Goal: Information Seeking & Learning: Compare options

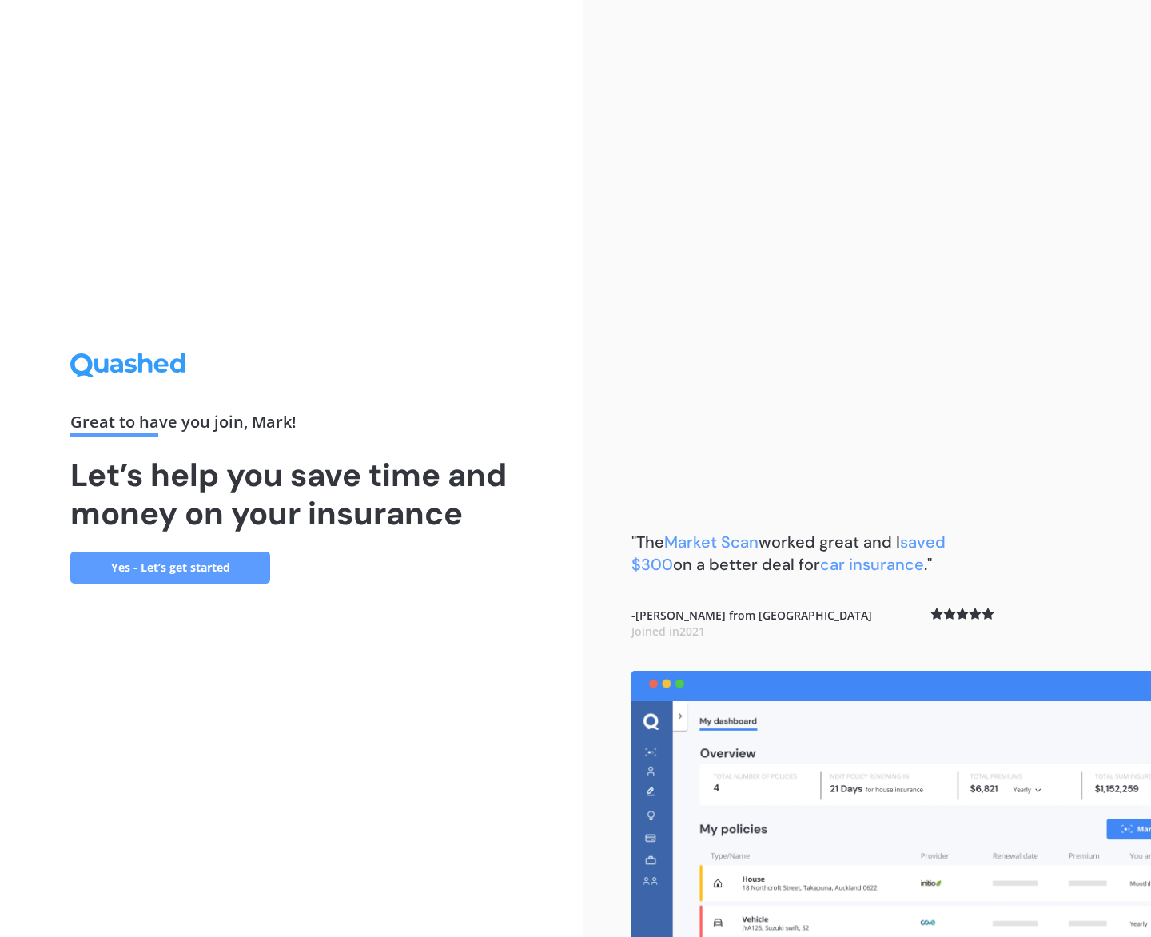
click at [216, 563] on link "Yes - Let’s get started" at bounding box center [170, 568] width 200 height 32
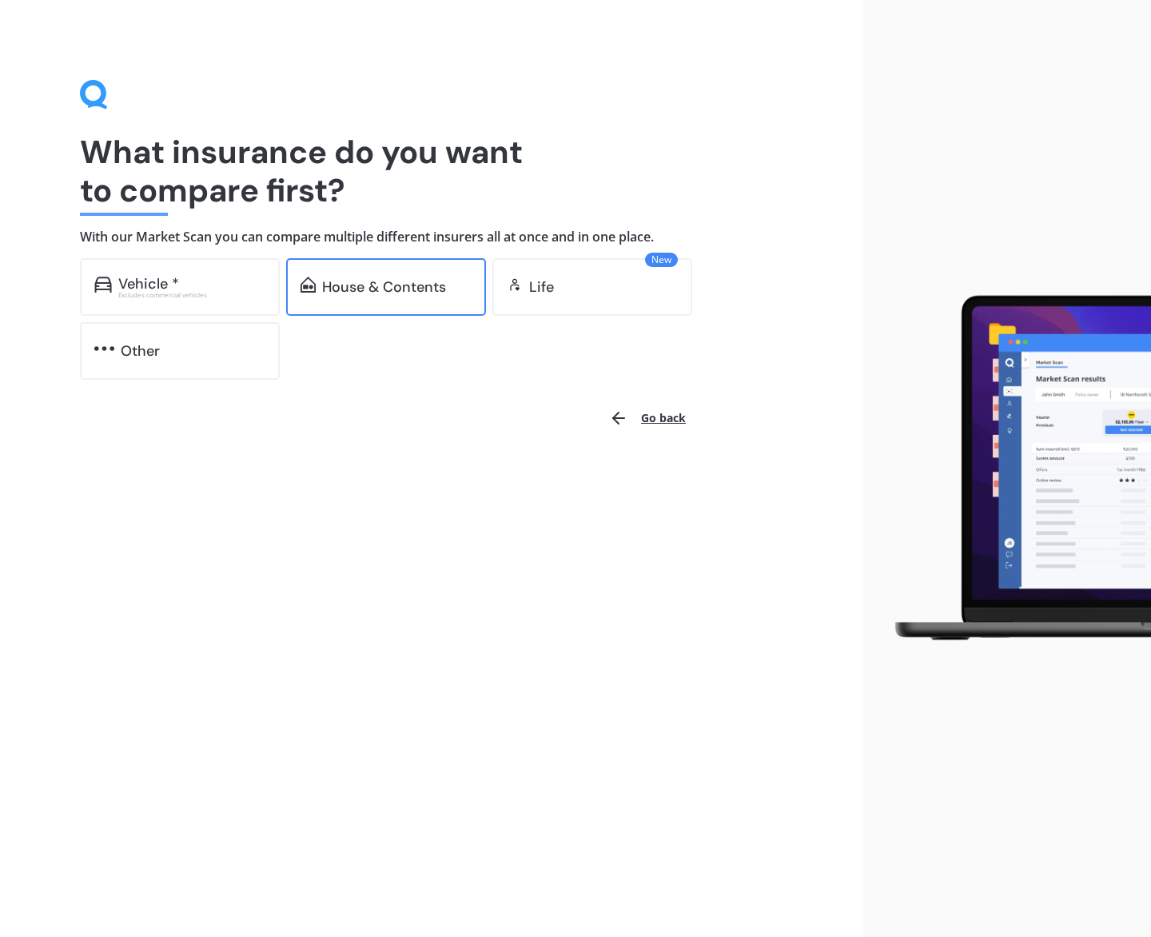
click at [360, 291] on div "House & Contents" at bounding box center [384, 287] width 124 height 16
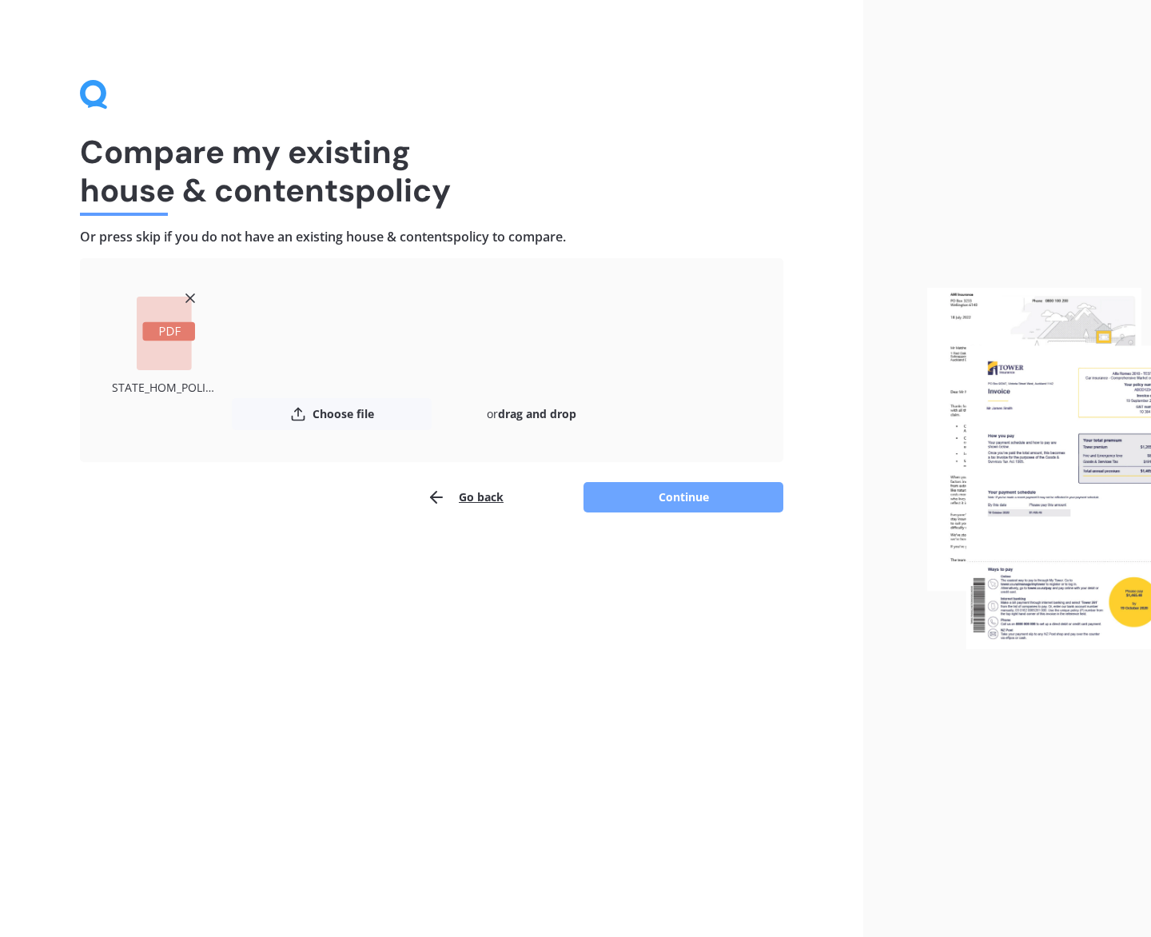
click at [659, 498] on button "Continue" at bounding box center [683, 497] width 200 height 30
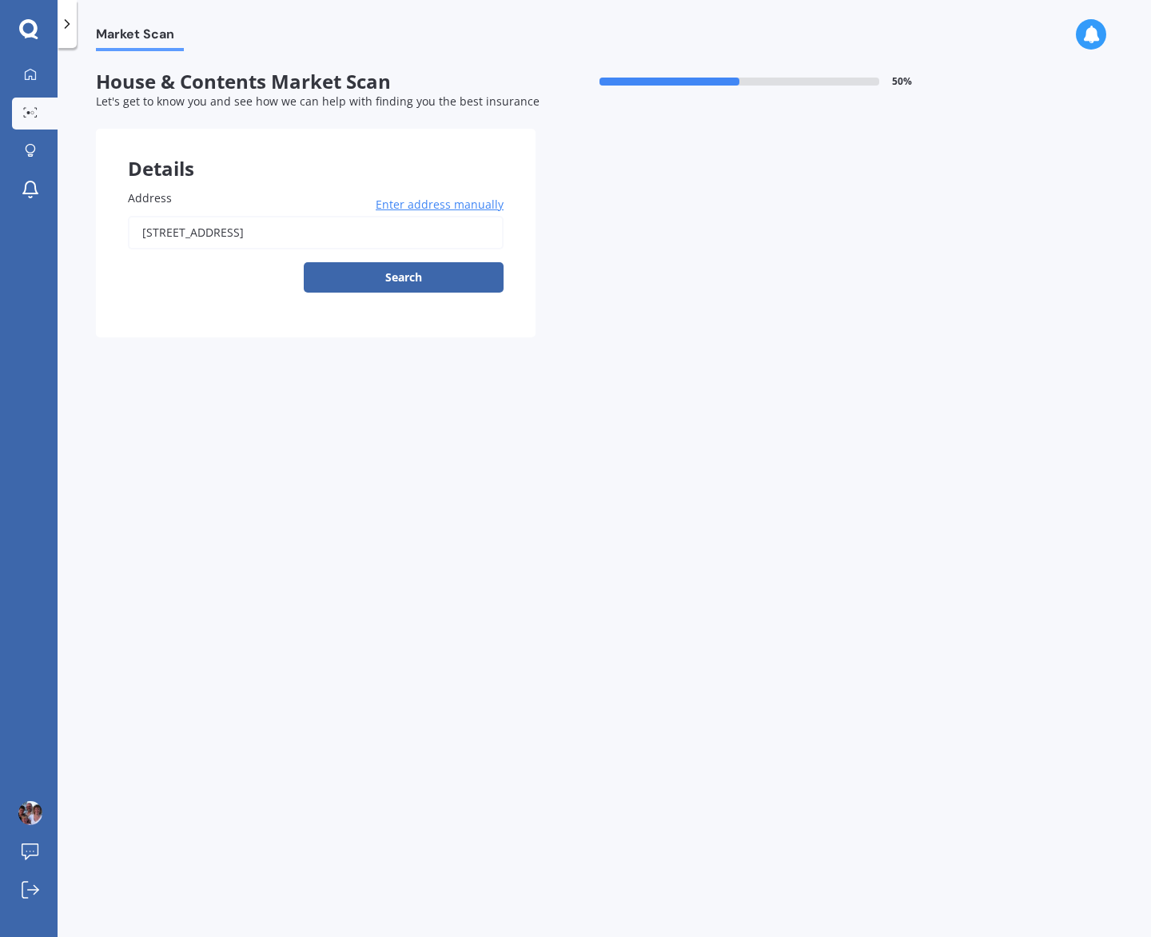
click at [346, 234] on input "[STREET_ADDRESS]" at bounding box center [316, 233] width 376 height 34
type input "[STREET_ADDRESS]"
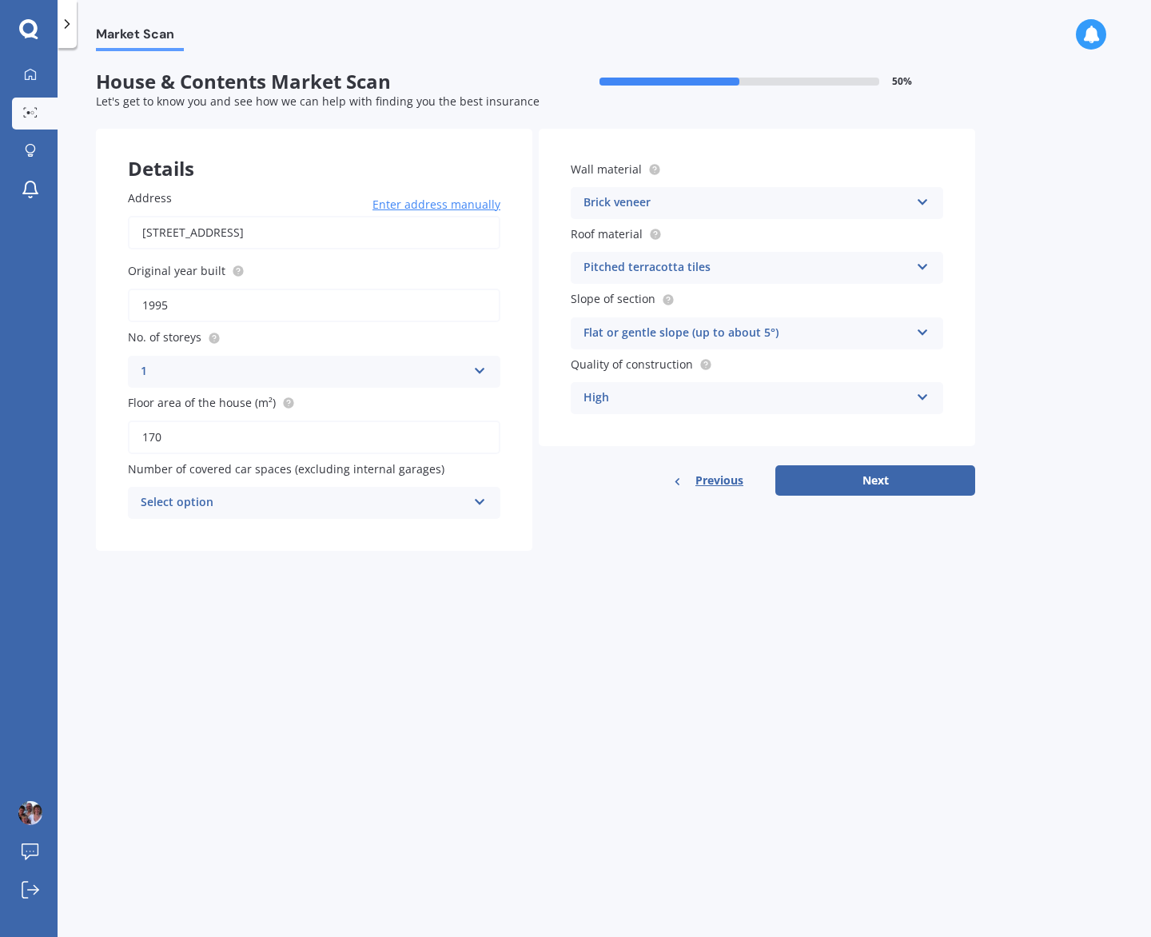
click at [335, 436] on input "170" at bounding box center [314, 437] width 372 height 34
type input "155"
click at [735, 623] on div "Market Scan House & Contents Market Scan 50 % Let's get to know you and see how…" at bounding box center [604, 495] width 1093 height 889
click at [832, 485] on button "Next" at bounding box center [875, 480] width 200 height 30
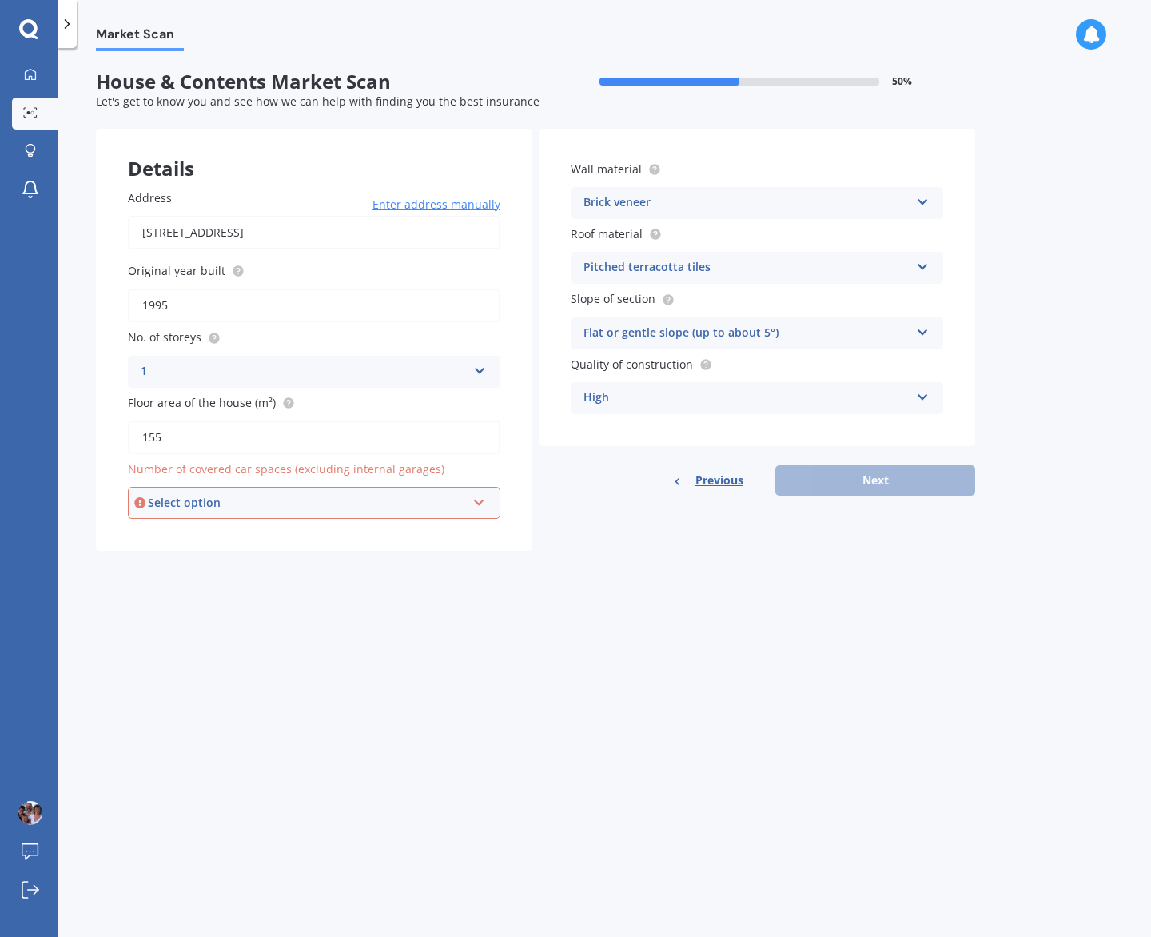
click at [477, 510] on div "Select option 0 1 2 3 4 5+" at bounding box center [314, 503] width 372 height 32
click at [441, 533] on div "0" at bounding box center [313, 533] width 369 height 29
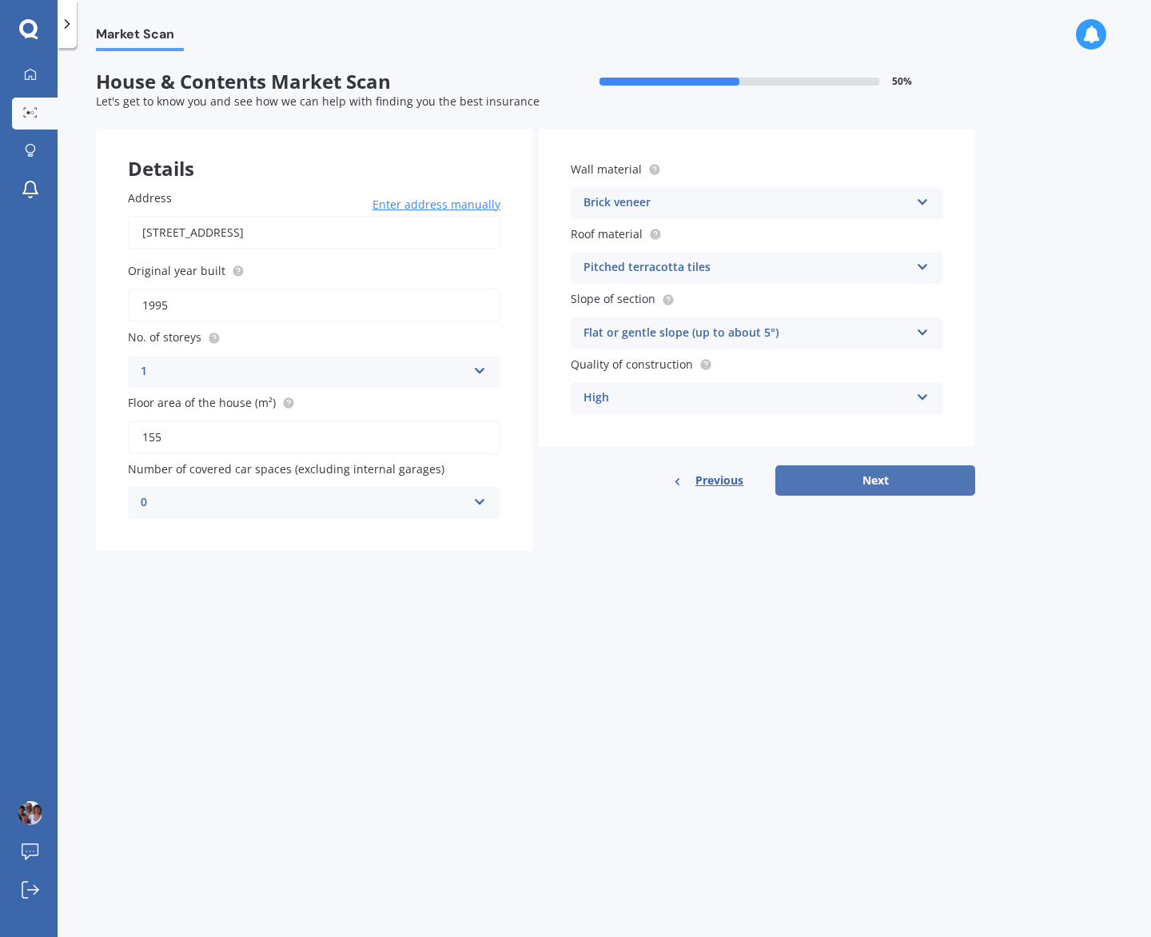
click at [833, 480] on button "Next" at bounding box center [875, 480] width 200 height 30
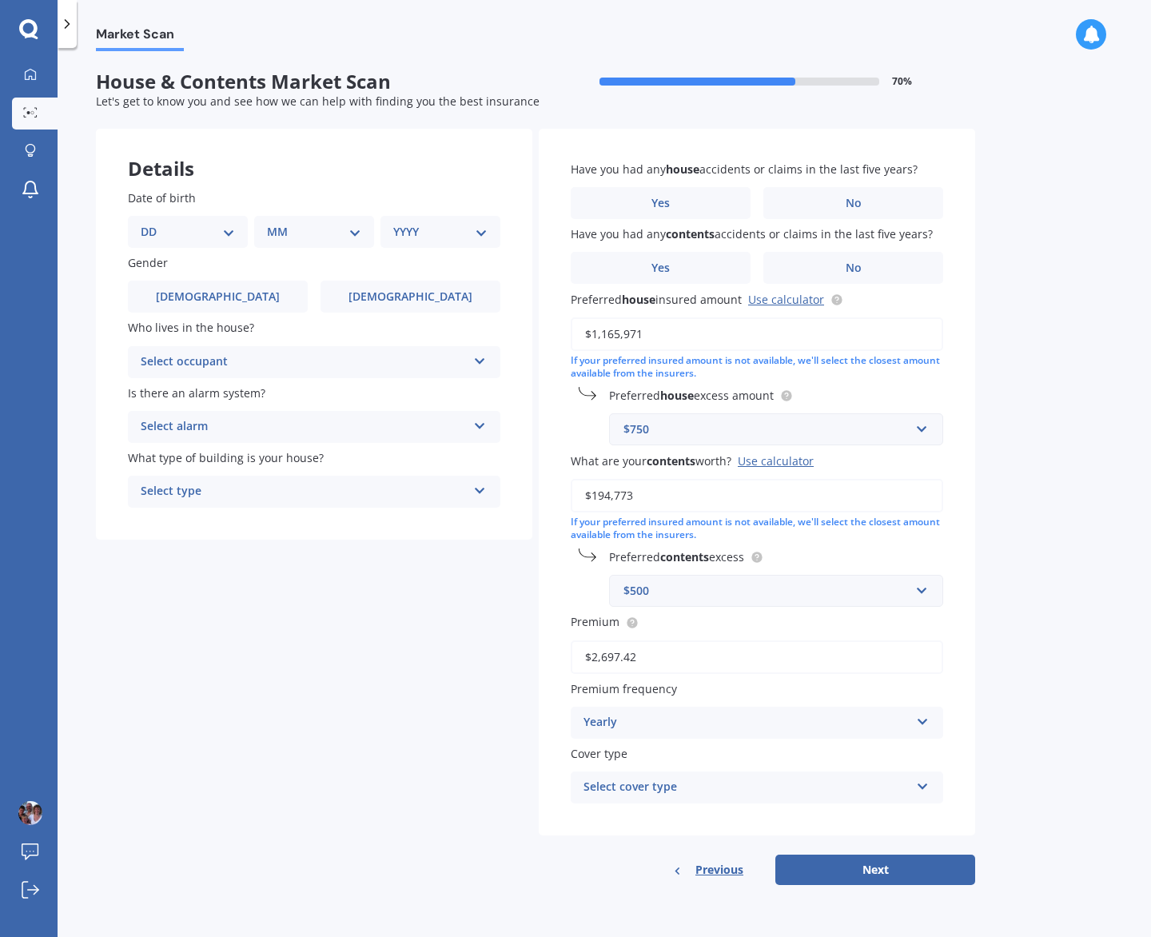
click at [217, 226] on select "DD 01 02 03 04 05 06 07 08 09 10 11 12 13 14 15 16 17 18 19 20 21 22 23 24 25 2…" at bounding box center [188, 232] width 94 height 18
select select "28"
click at [153, 223] on select "DD 01 02 03 04 05 06 07 08 09 10 11 12 13 14 15 16 17 18 19 20 21 22 23 24 25 2…" at bounding box center [188, 232] width 94 height 18
click at [325, 231] on select "MM 01 02 03 04 05 06 07 08 09 10 11 12" at bounding box center [317, 232] width 88 height 18
select select "01"
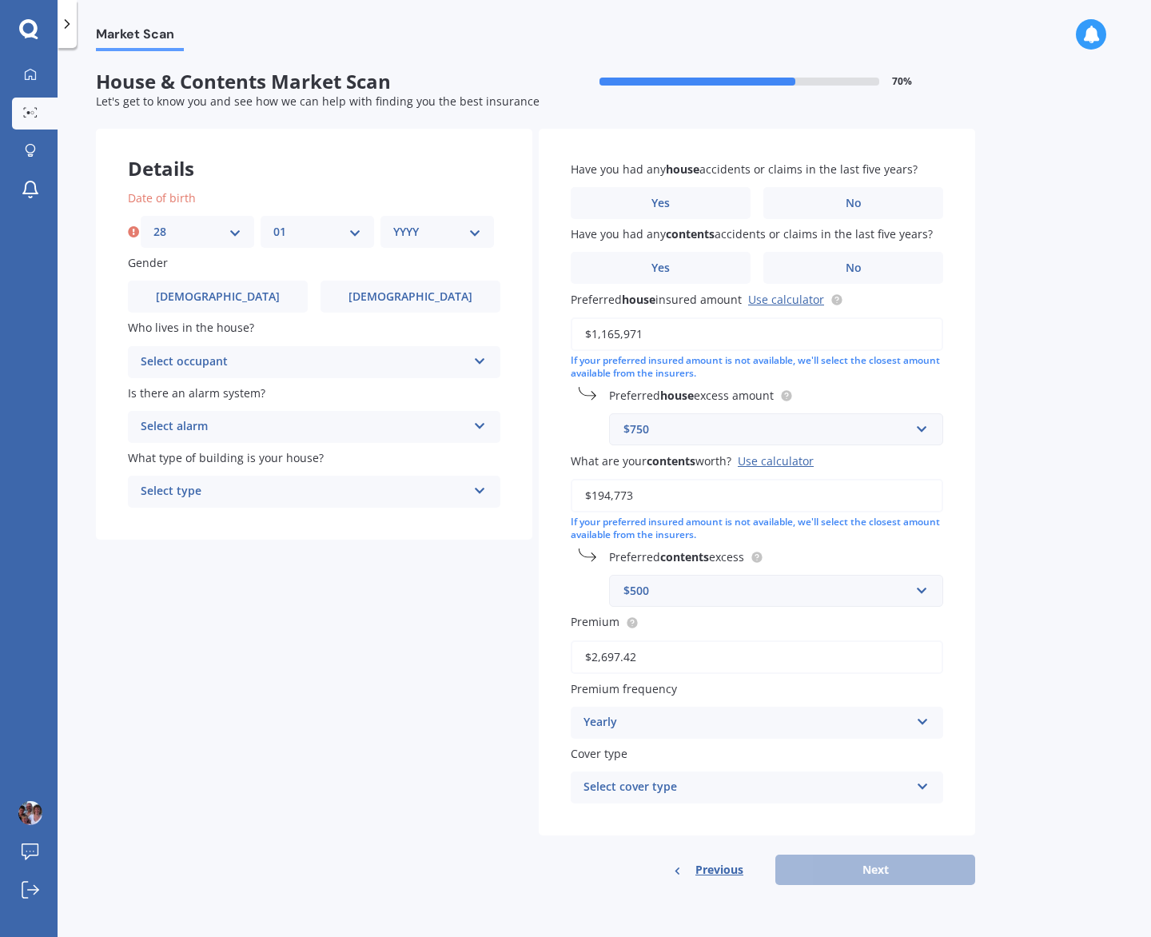
click at [273, 223] on select "MM 01 02 03 04 05 06 07 08 09 10 11 12" at bounding box center [317, 232] width 88 height 18
click at [465, 231] on select "YYYY 2009 2008 2007 2006 2005 2004 2003 2002 2001 2000 1999 1998 1997 1996 1995…" at bounding box center [437, 232] width 88 height 18
select select "1960"
click at [393, 223] on select "YYYY 2009 2008 2007 2006 2005 2004 2003 2002 2001 2000 1999 1998 1997 1996 1995…" at bounding box center [437, 232] width 88 height 18
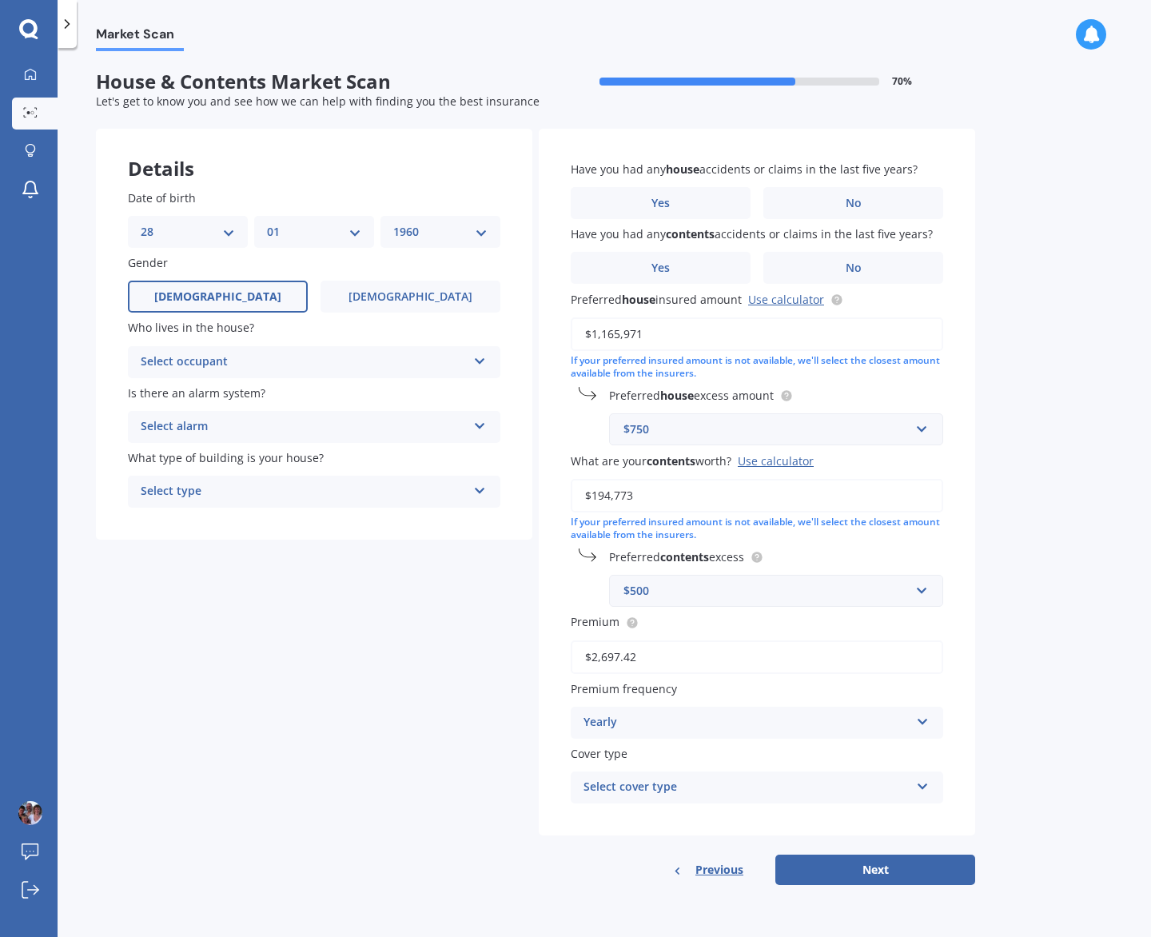
click at [249, 298] on label "[DEMOGRAPHIC_DATA]" at bounding box center [218, 297] width 180 height 32
click at [0, 0] on input "[DEMOGRAPHIC_DATA]" at bounding box center [0, 0] width 0 height 0
click at [267, 363] on div "Select occupant" at bounding box center [304, 361] width 326 height 19
click at [268, 396] on div "Owner" at bounding box center [314, 393] width 371 height 29
click at [261, 421] on div "Select alarm" at bounding box center [304, 426] width 326 height 19
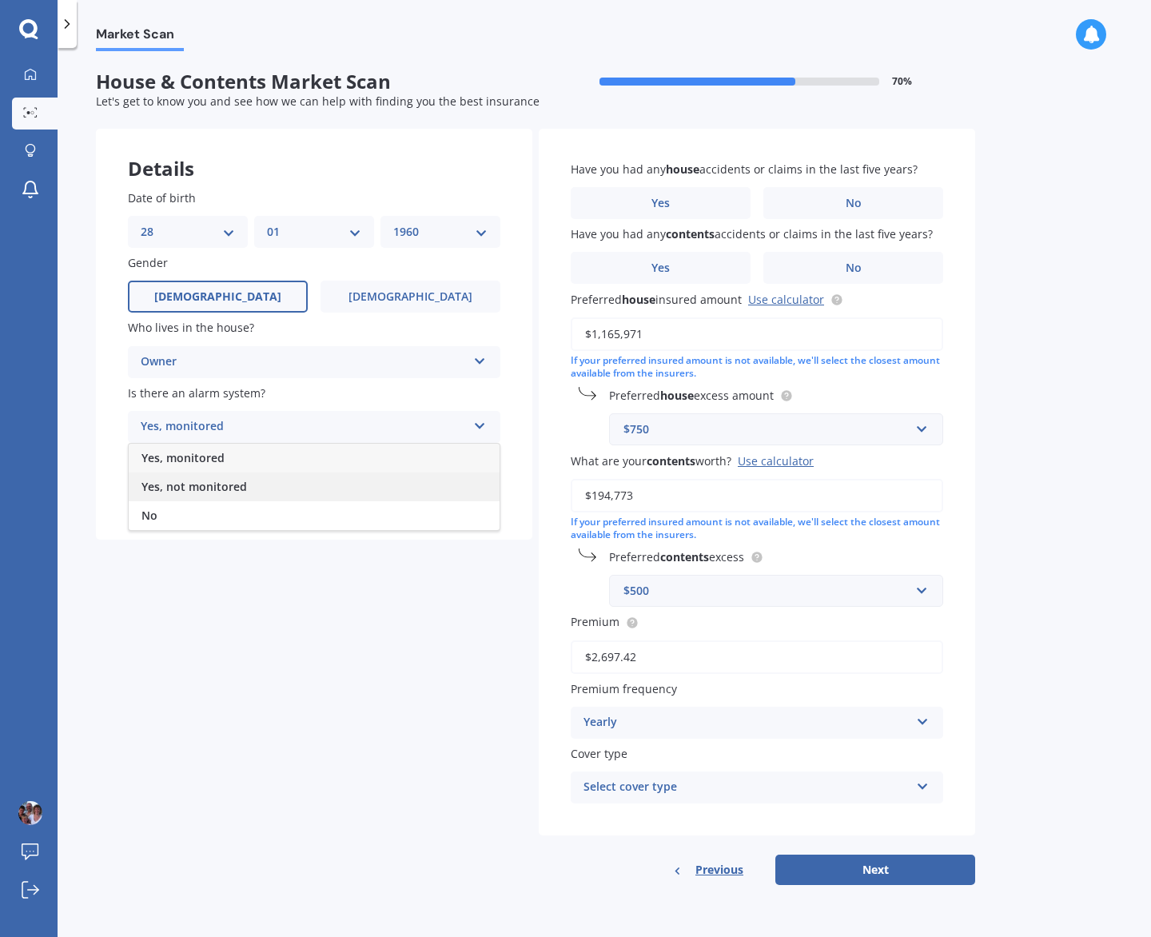
click at [249, 484] on div "Yes, not monitored" at bounding box center [314, 486] width 371 height 29
click at [249, 484] on div "Select type" at bounding box center [304, 491] width 326 height 19
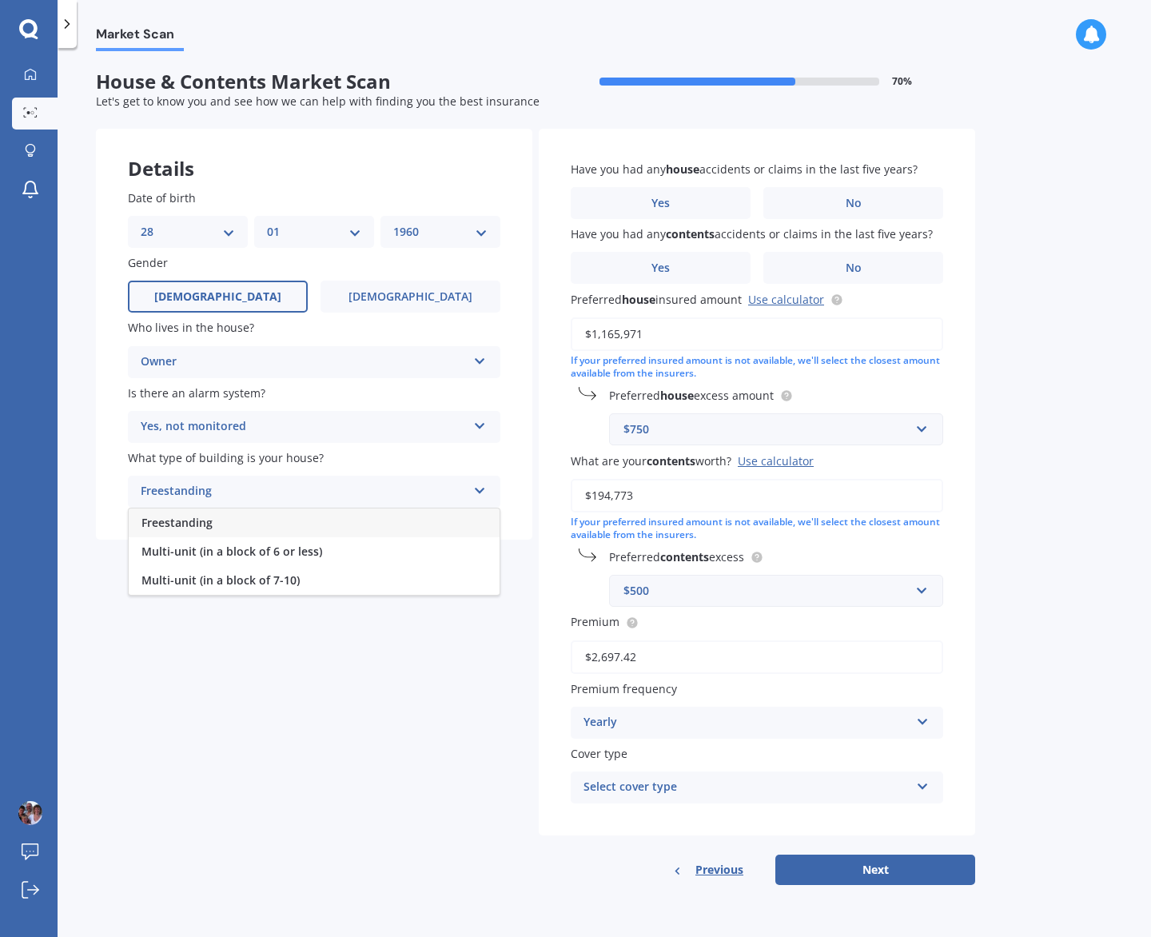
click at [241, 524] on div "Freestanding" at bounding box center [314, 522] width 371 height 29
click at [854, 204] on span "No" at bounding box center [854, 204] width 16 height 14
click at [0, 0] on input "No" at bounding box center [0, 0] width 0 height 0
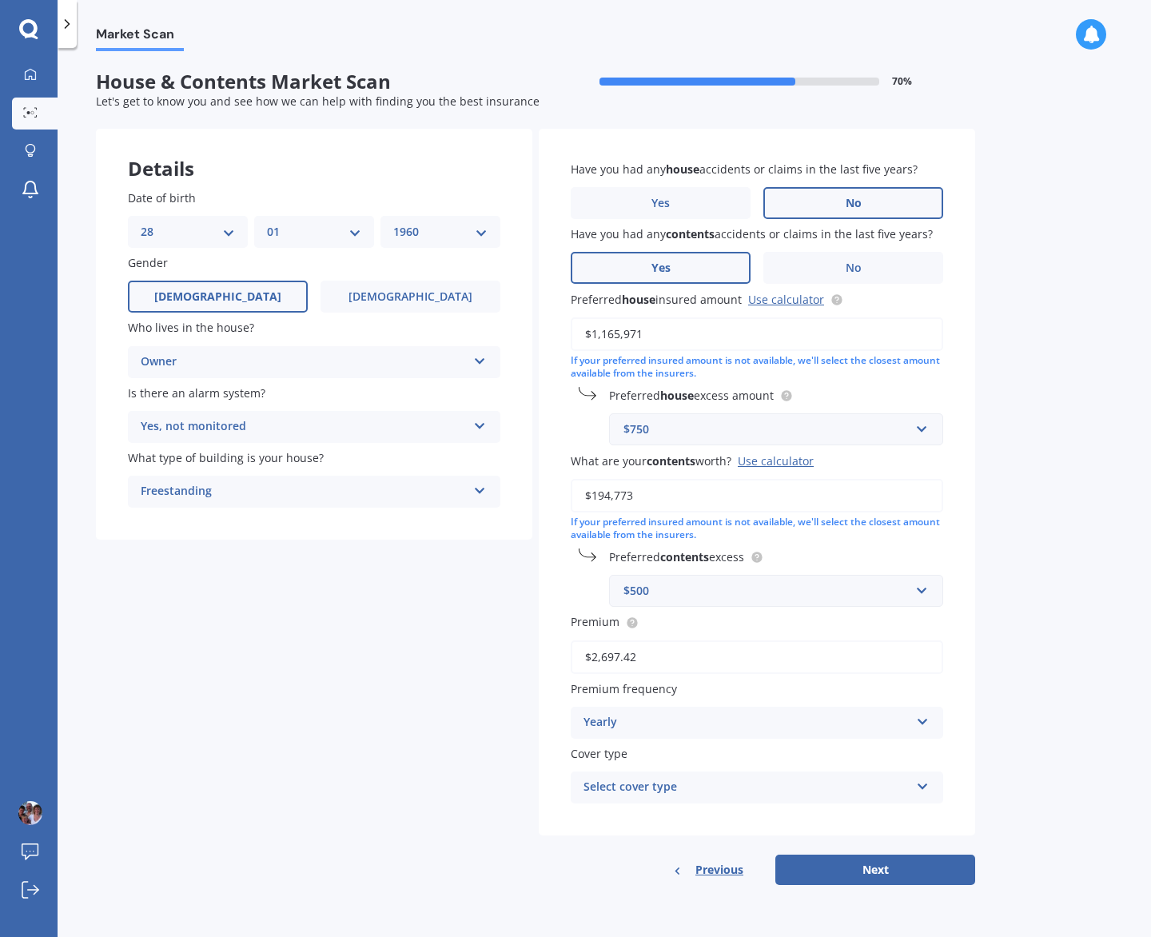
click at [710, 265] on label "Yes" at bounding box center [661, 268] width 180 height 32
click at [0, 0] on input "Yes" at bounding box center [0, 0] width 0 height 0
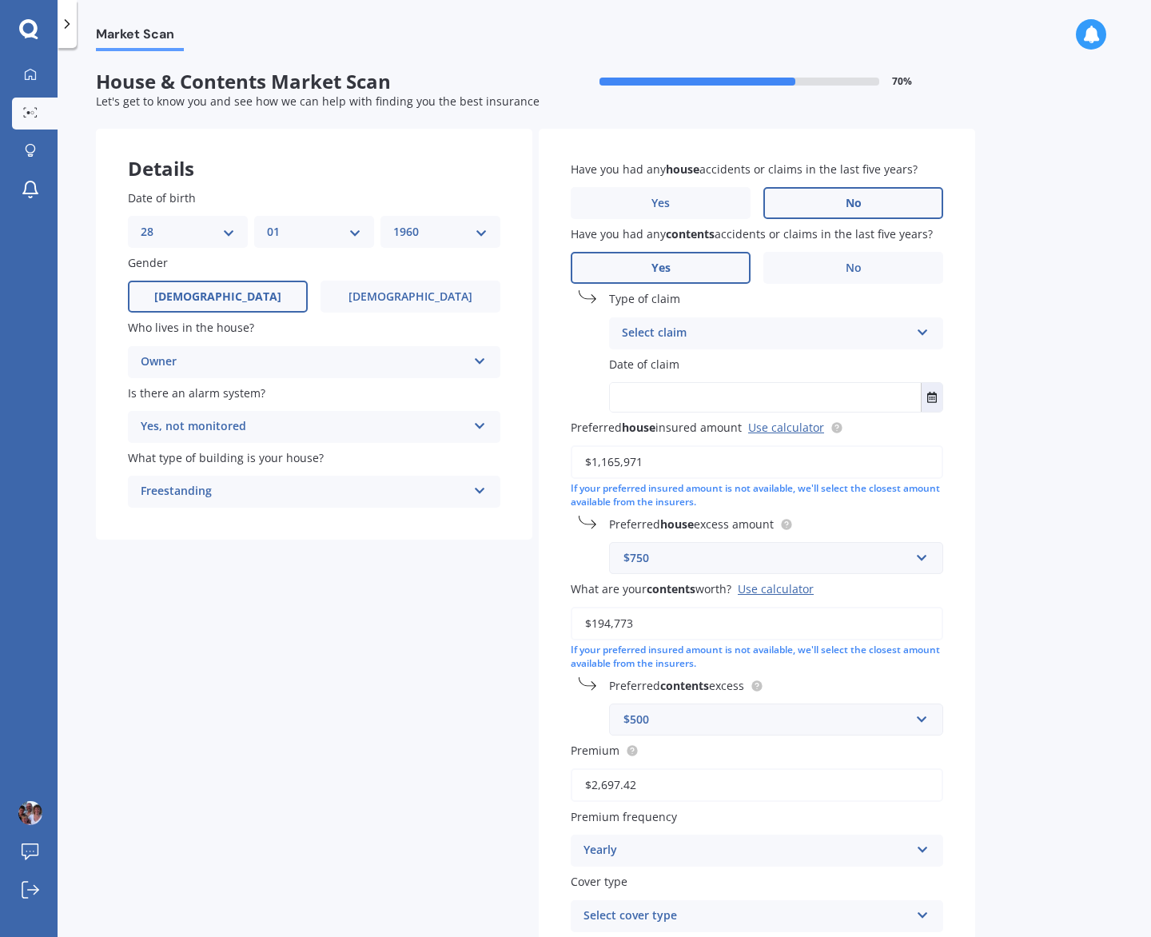
click at [709, 329] on div "Select claim" at bounding box center [766, 333] width 288 height 19
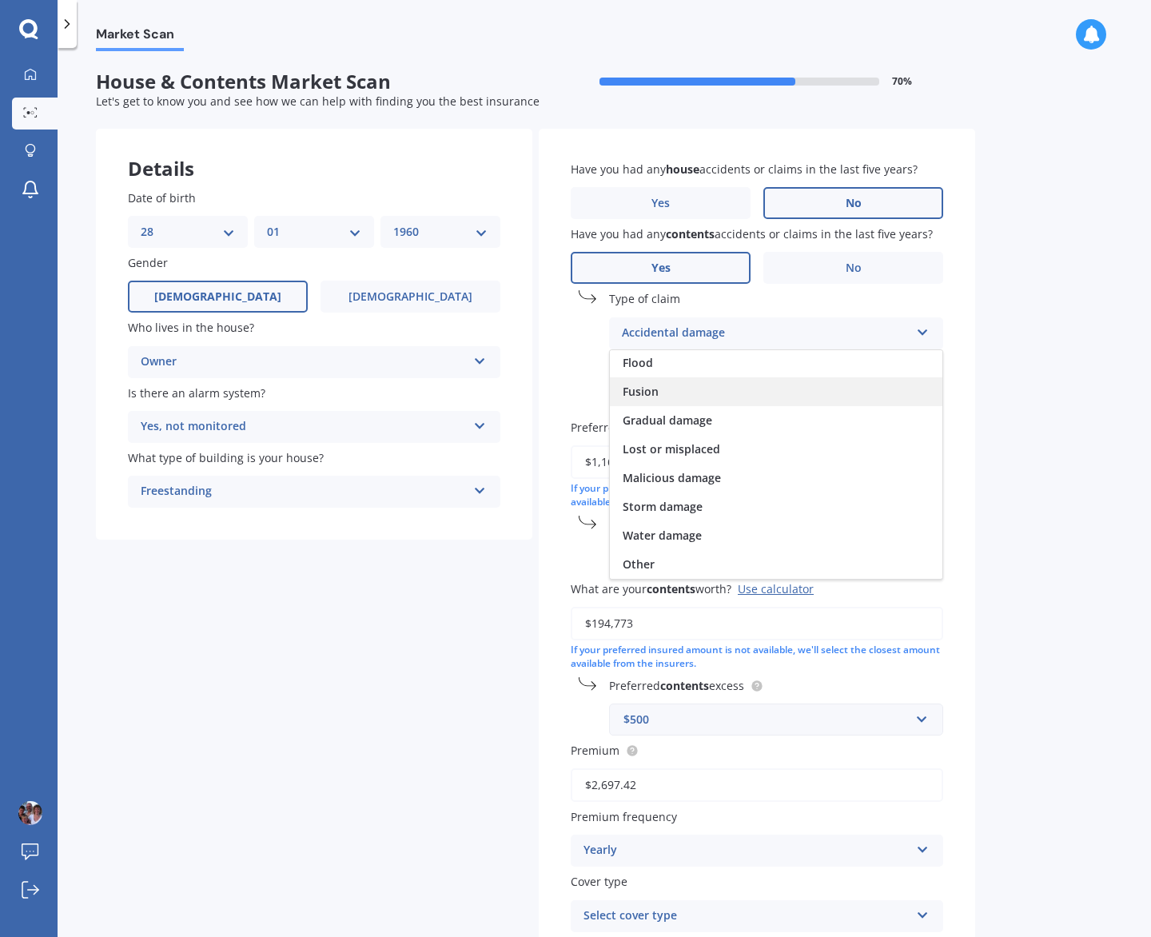
scroll to position [80, 0]
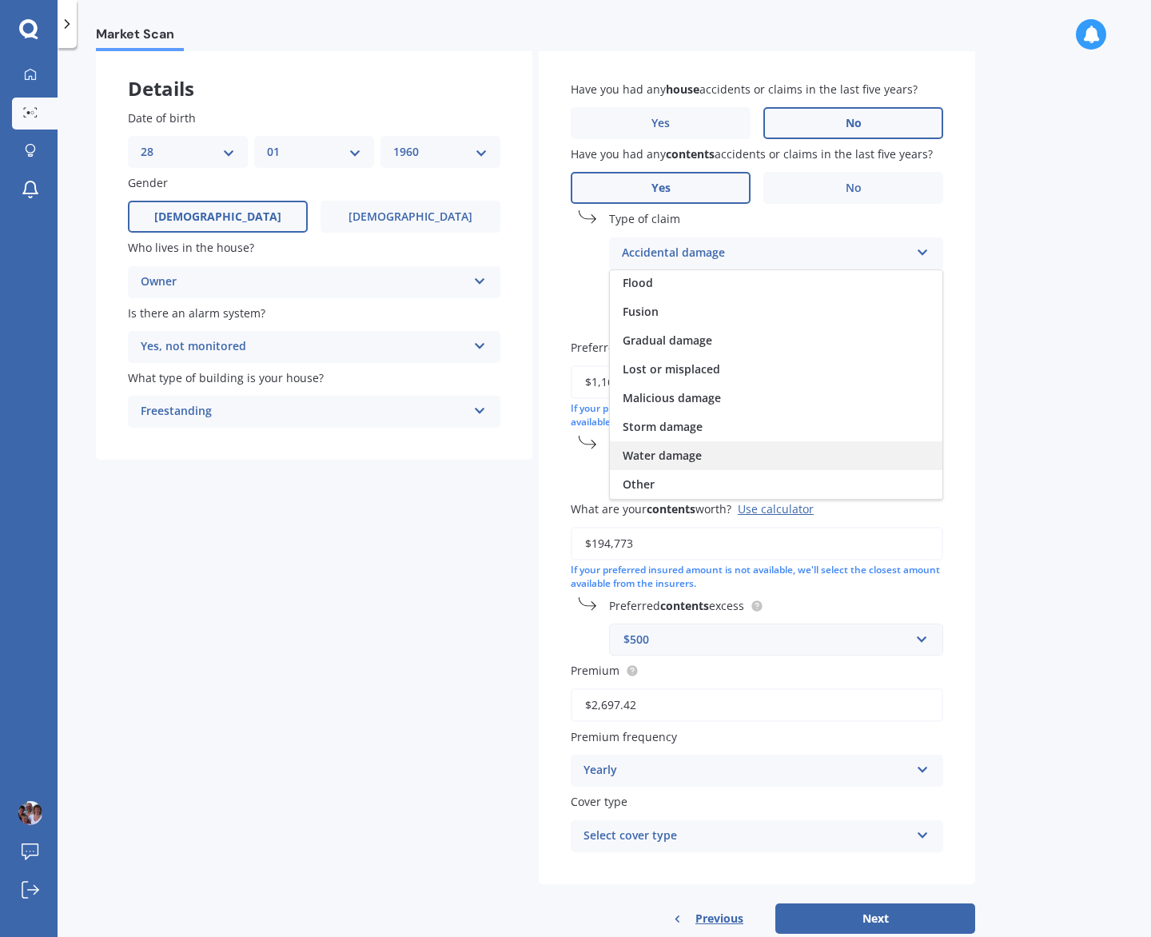
click at [776, 463] on div "Water damage" at bounding box center [776, 455] width 333 height 29
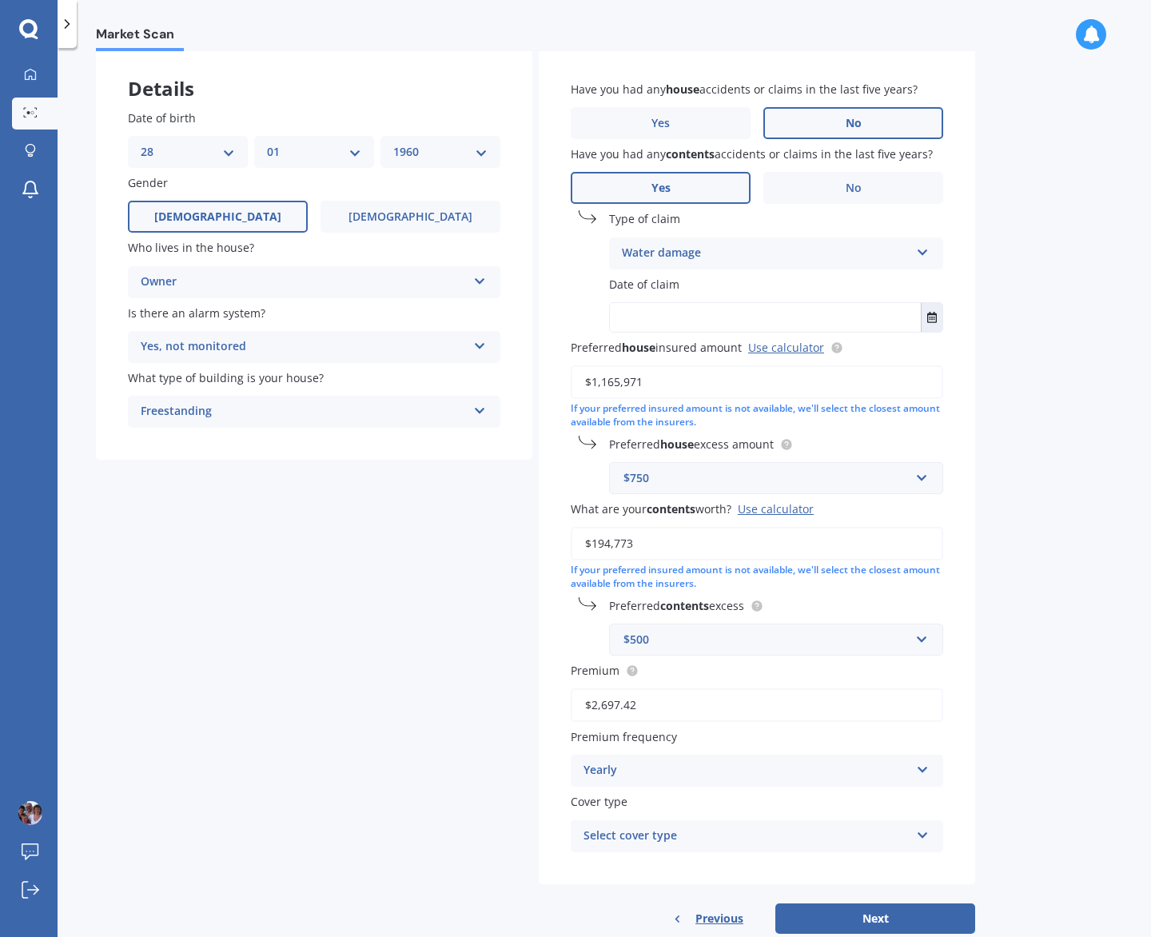
click at [840, 318] on input "text" at bounding box center [765, 317] width 311 height 29
type input "2022"
click at [938, 375] on input "$1,165,971" at bounding box center [757, 382] width 372 height 34
click at [932, 317] on icon "Select date" at bounding box center [932, 317] width 10 height 11
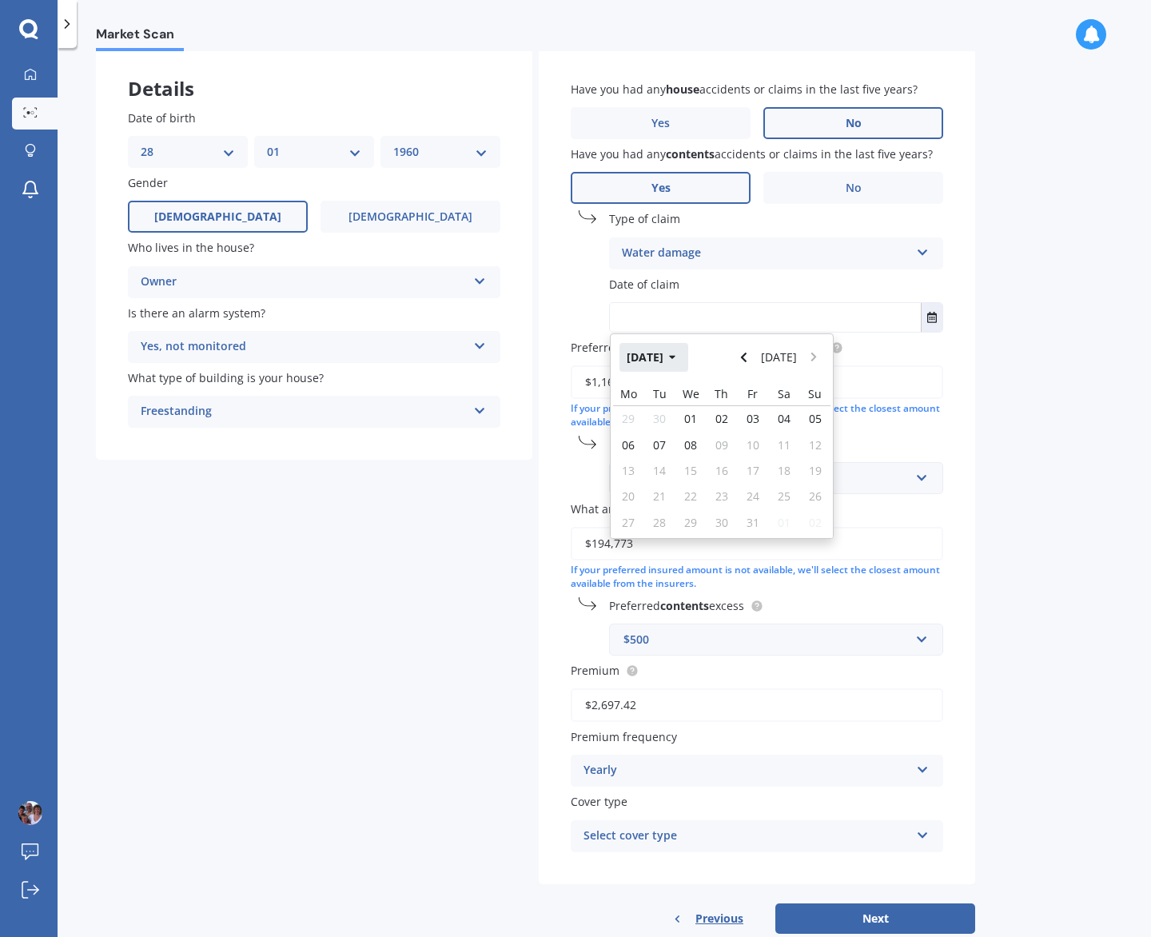
click at [675, 354] on button "[DATE]" at bounding box center [653, 357] width 69 height 29
click at [747, 352] on icon "Navigate back" at bounding box center [743, 357] width 7 height 11
click at [642, 408] on span "Jan" at bounding box center [640, 408] width 17 height 15
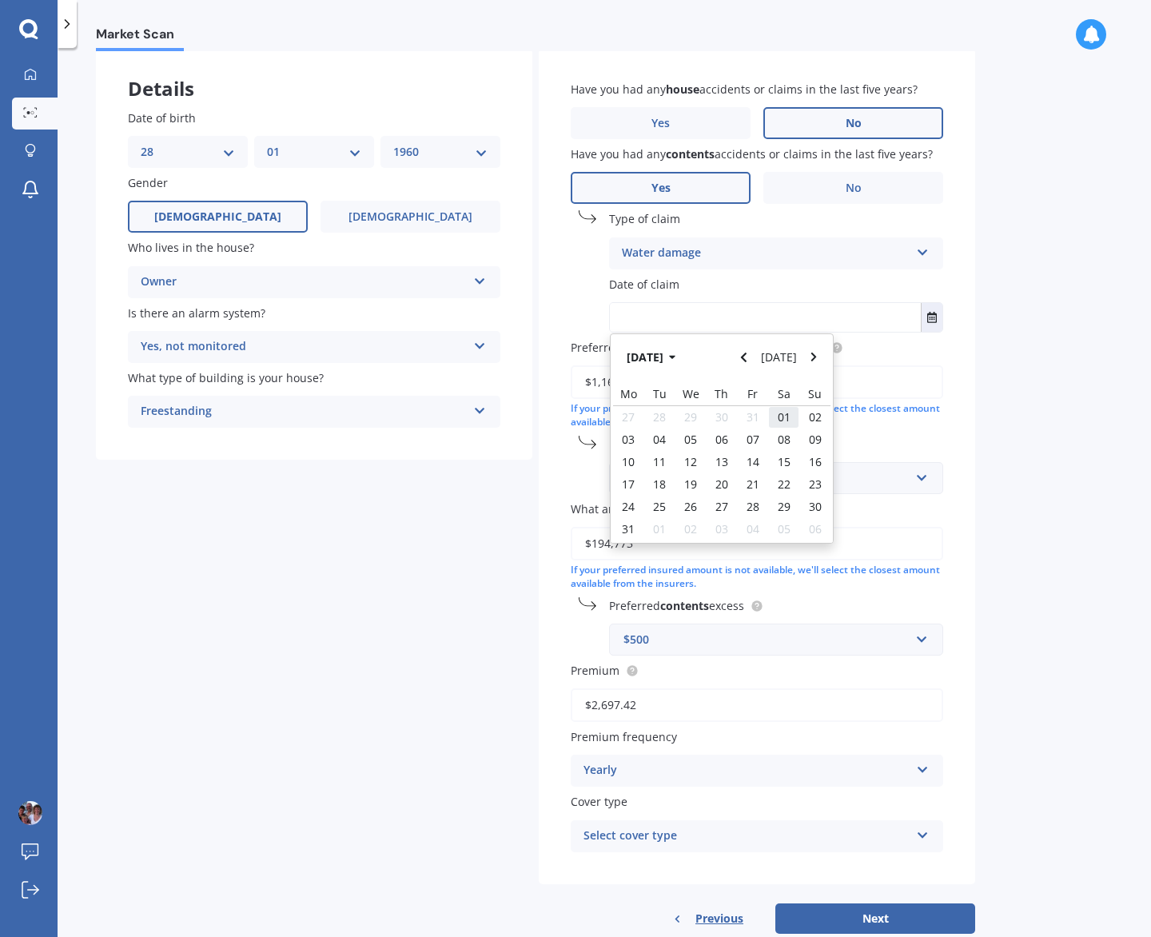
click at [778, 419] on span "01" at bounding box center [784, 416] width 13 height 15
type input "[DATE]"
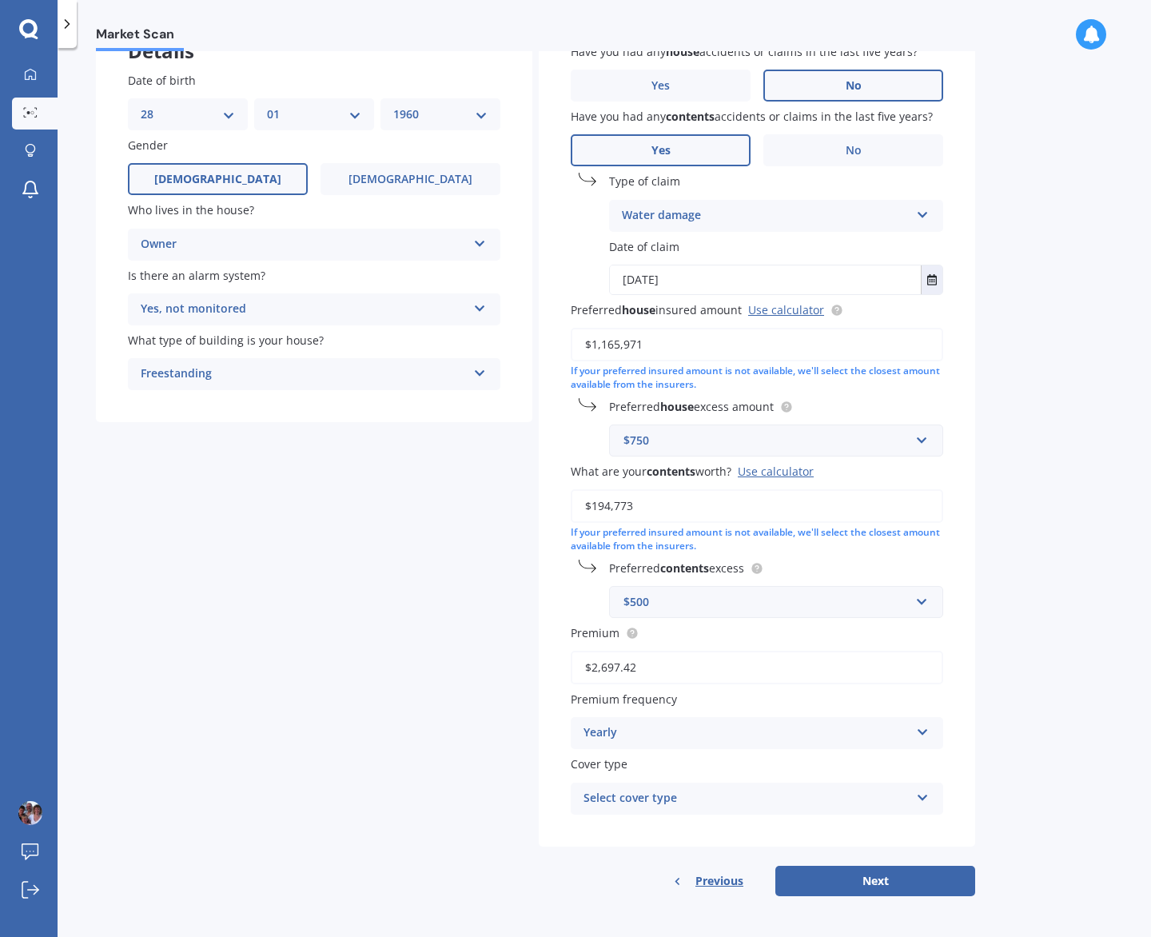
scroll to position [118, 0]
click at [896, 793] on div "Select cover type" at bounding box center [746, 797] width 326 height 19
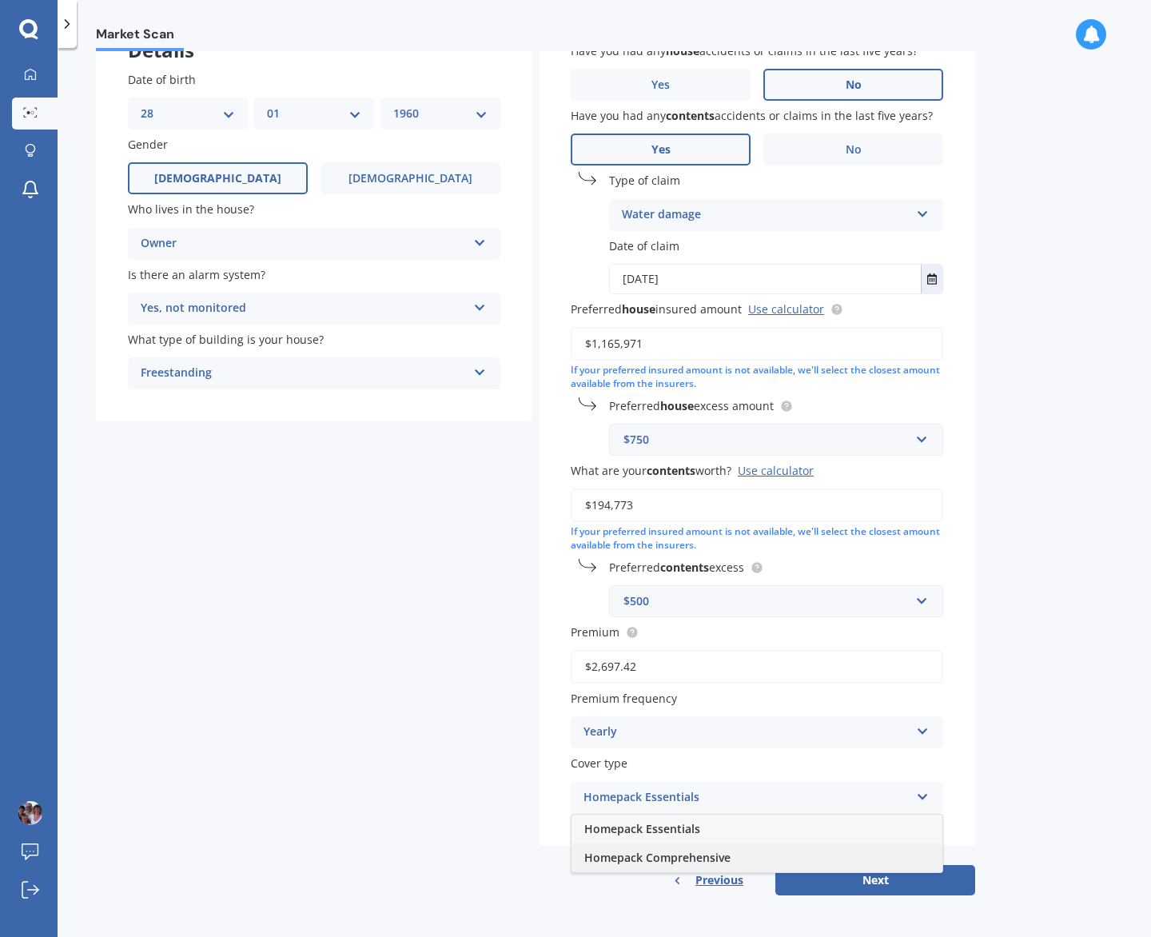
click at [880, 850] on div "Homepack Comprehensive" at bounding box center [756, 857] width 371 height 29
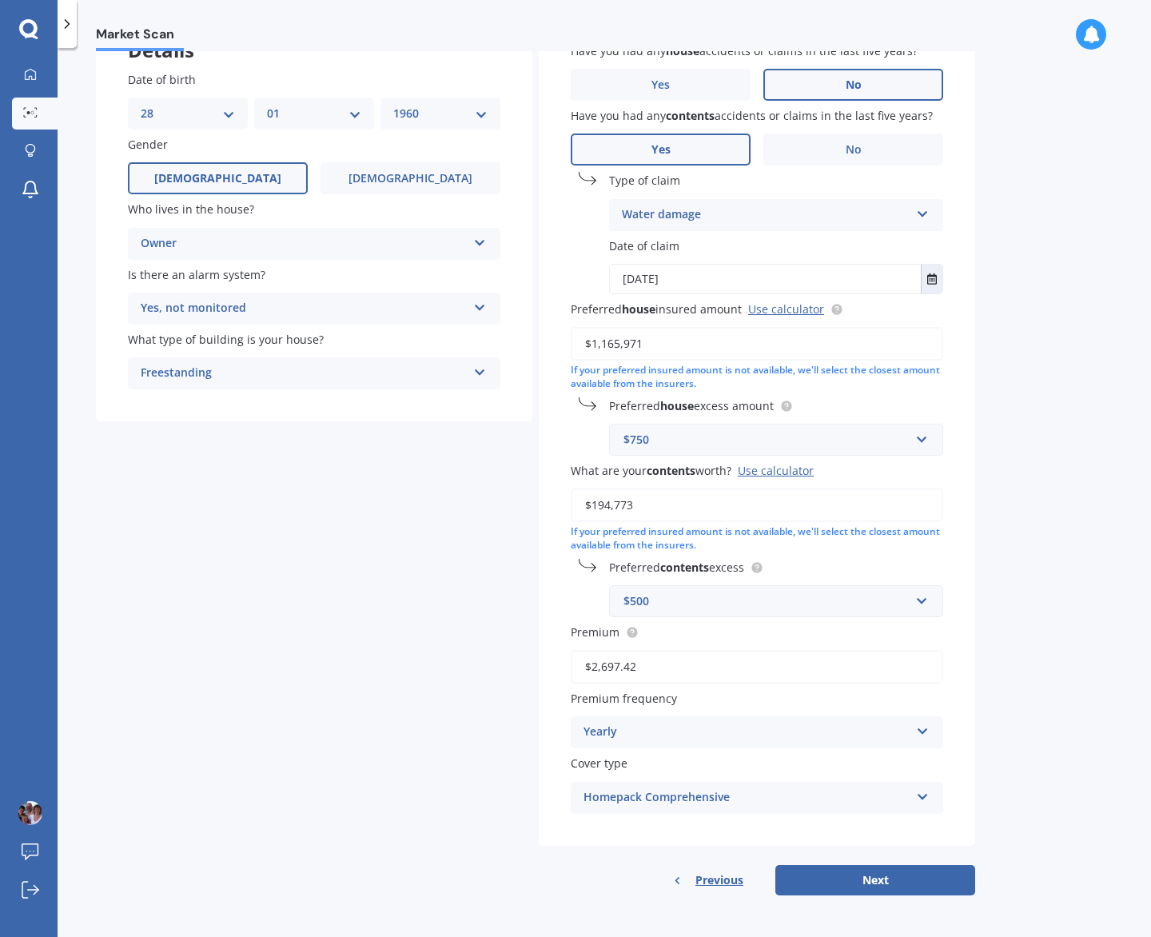
click at [888, 733] on div "Yearly" at bounding box center [746, 732] width 326 height 19
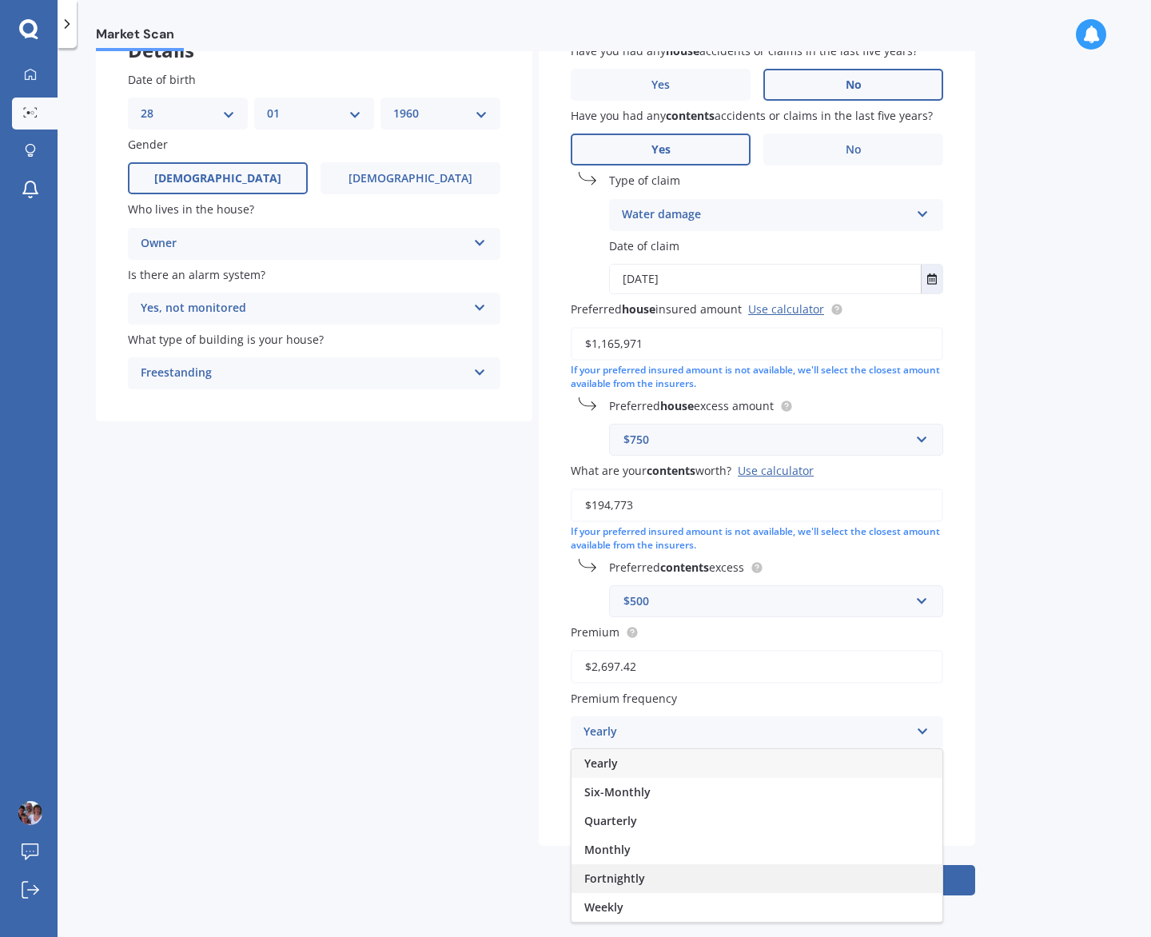
click at [833, 874] on div "Fortnightly" at bounding box center [756, 878] width 371 height 29
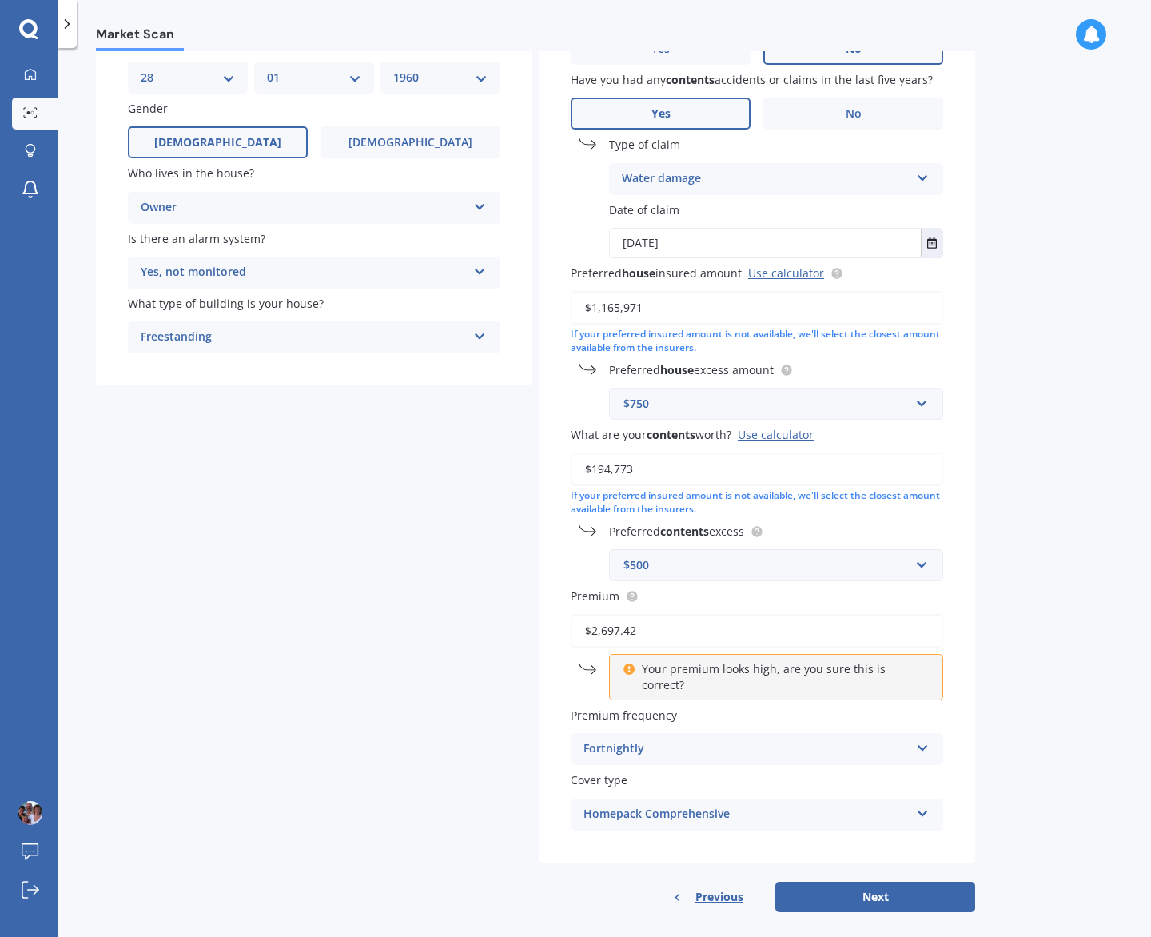
scroll to position [155, 0]
click at [924, 739] on icon at bounding box center [923, 744] width 14 height 11
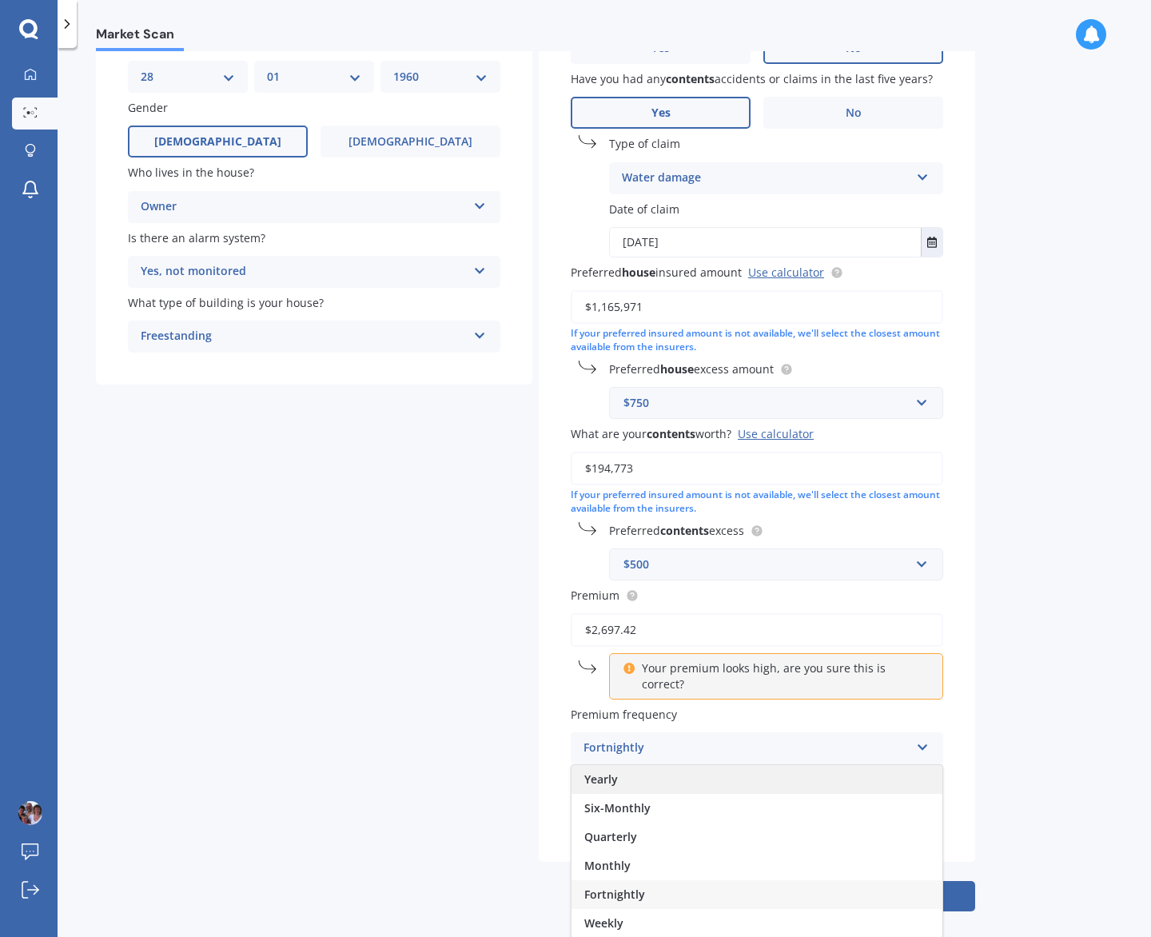
click at [840, 765] on div "Yearly" at bounding box center [756, 779] width 371 height 29
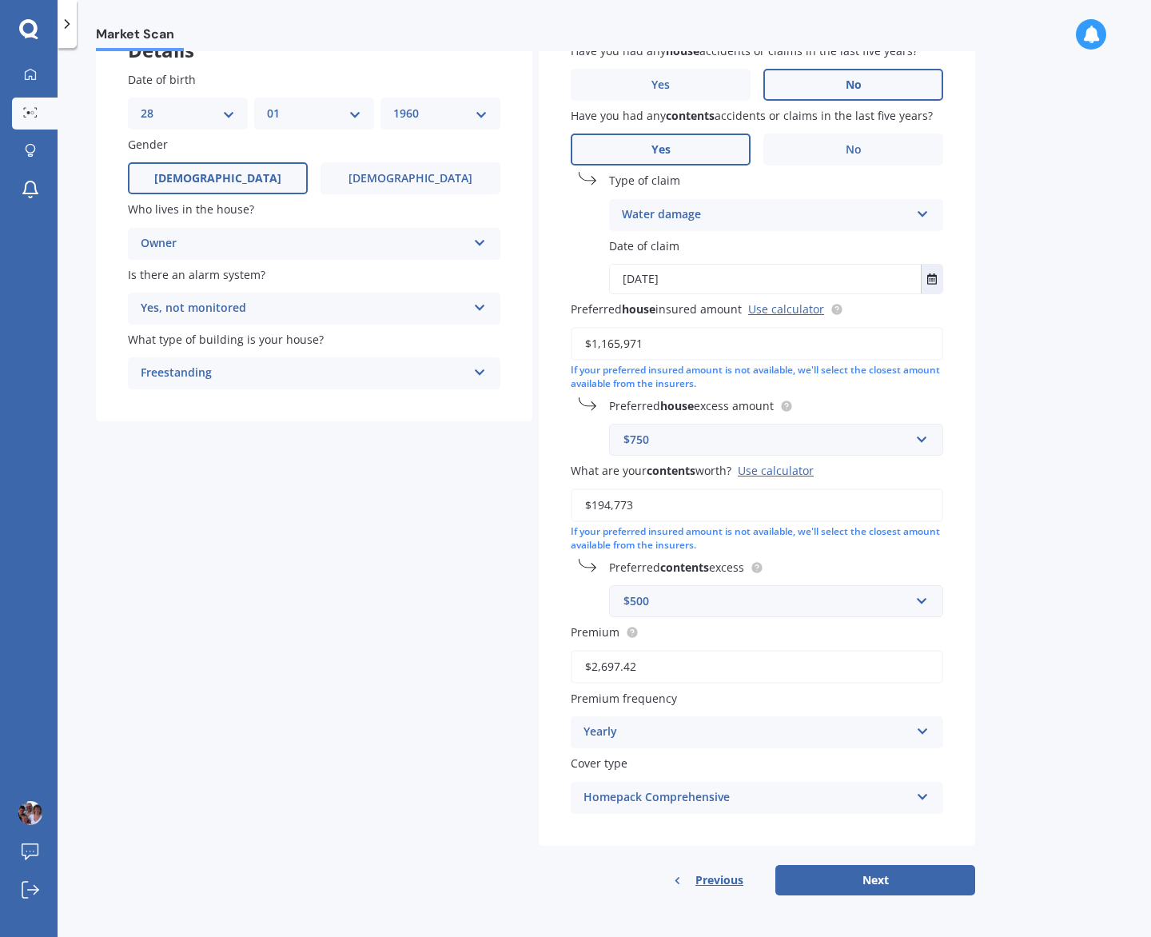
scroll to position [118, 0]
click at [890, 879] on button "Next" at bounding box center [875, 880] width 200 height 30
select select "28"
select select "01"
select select "1960"
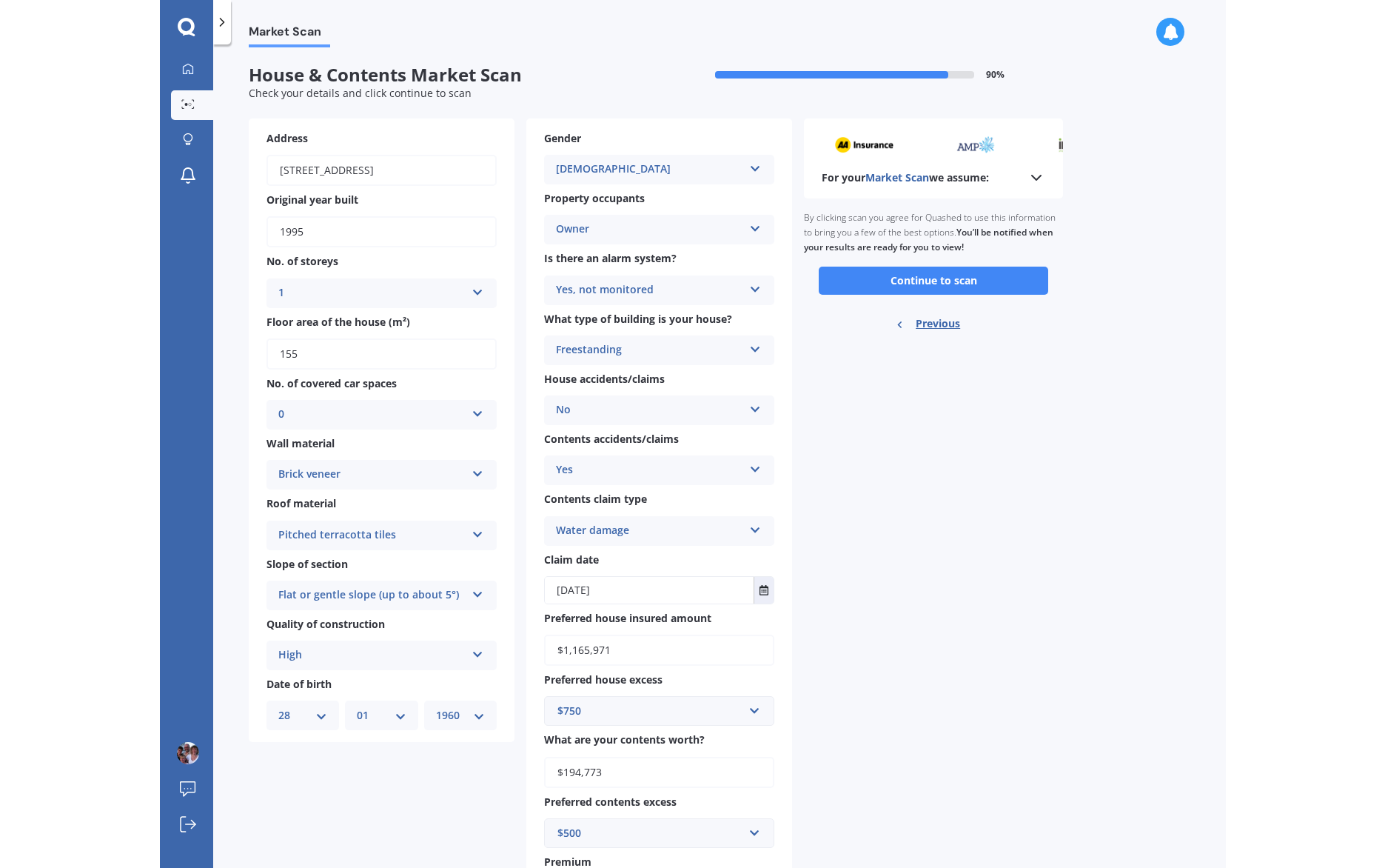
scroll to position [0, 0]
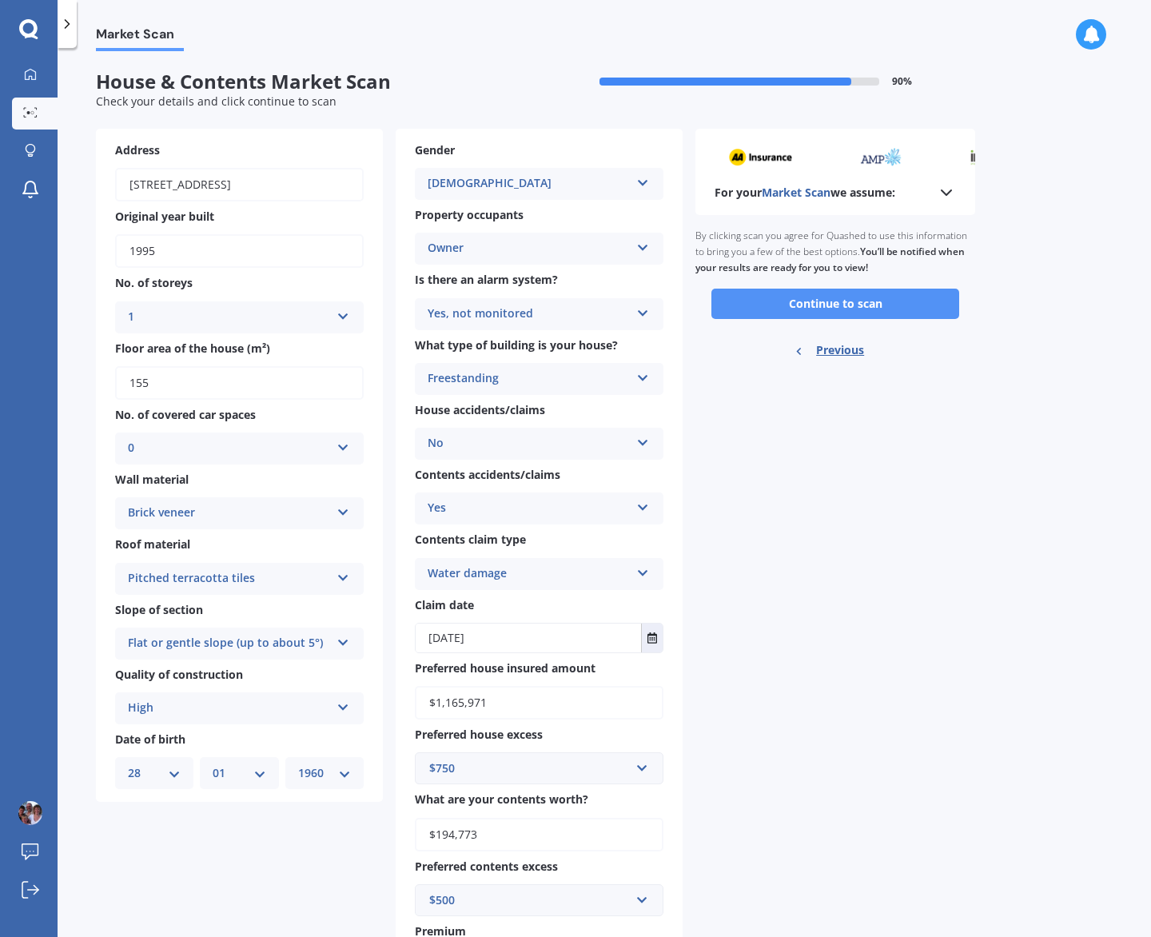
click at [851, 302] on button "Continue to scan" at bounding box center [835, 304] width 248 height 30
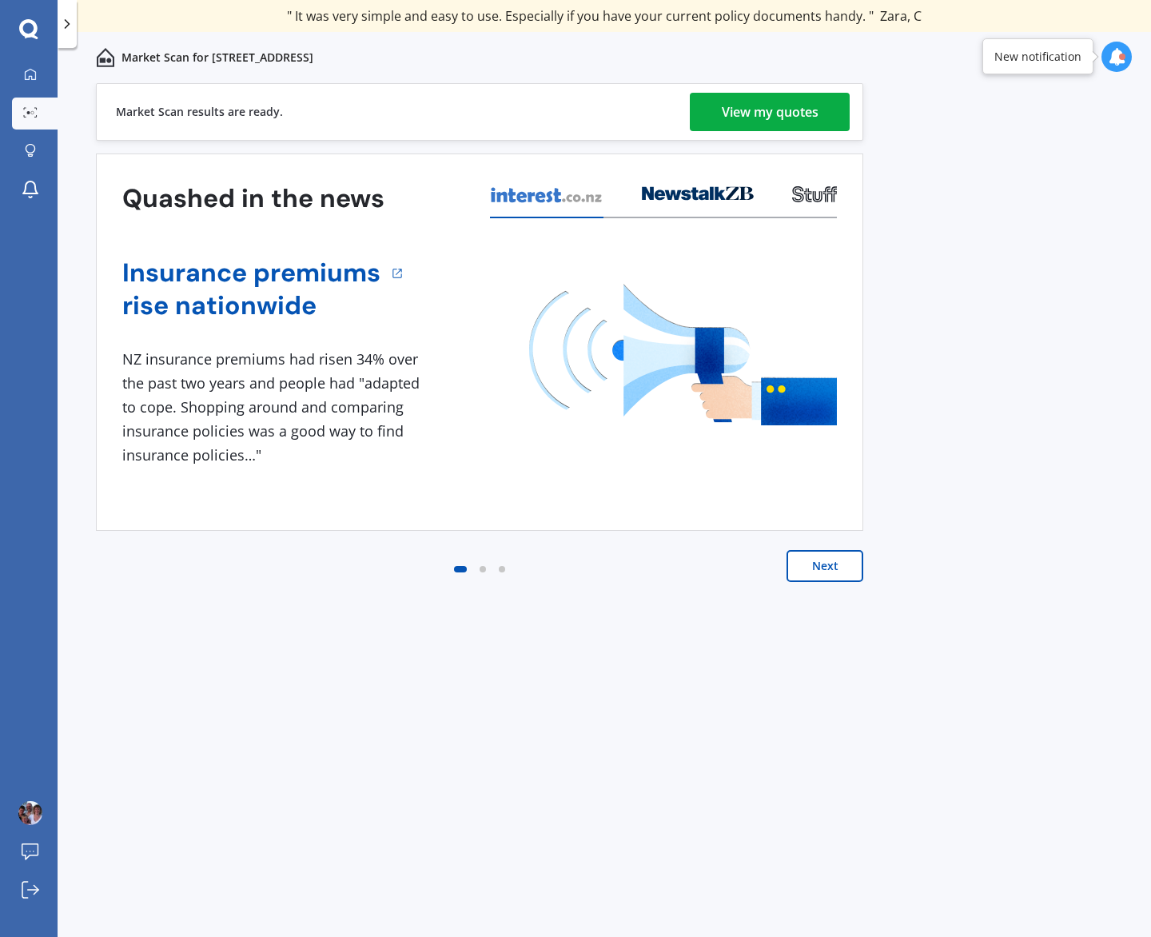
click at [766, 111] on div "View my quotes" at bounding box center [770, 112] width 97 height 38
